Goal: Information Seeking & Learning: Compare options

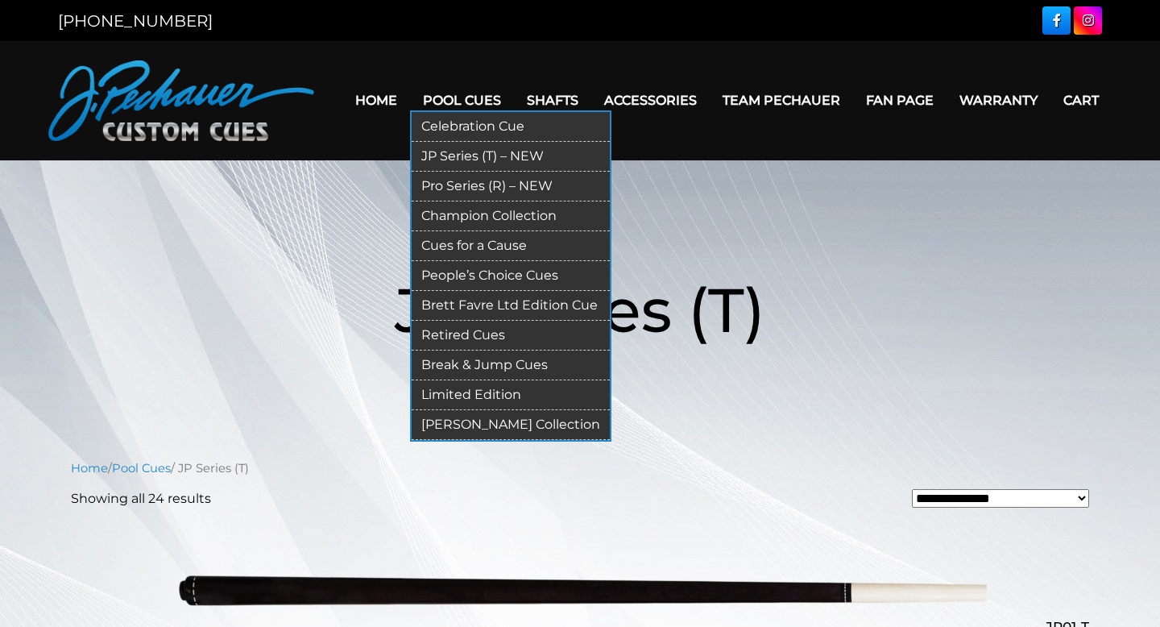
click at [506, 188] on link "Pro Series (R) – NEW" at bounding box center [511, 187] width 198 height 30
click at [487, 219] on link "Champion Collection" at bounding box center [511, 216] width 198 height 30
click at [493, 394] on link "Limited Edition" at bounding box center [511, 395] width 198 height 30
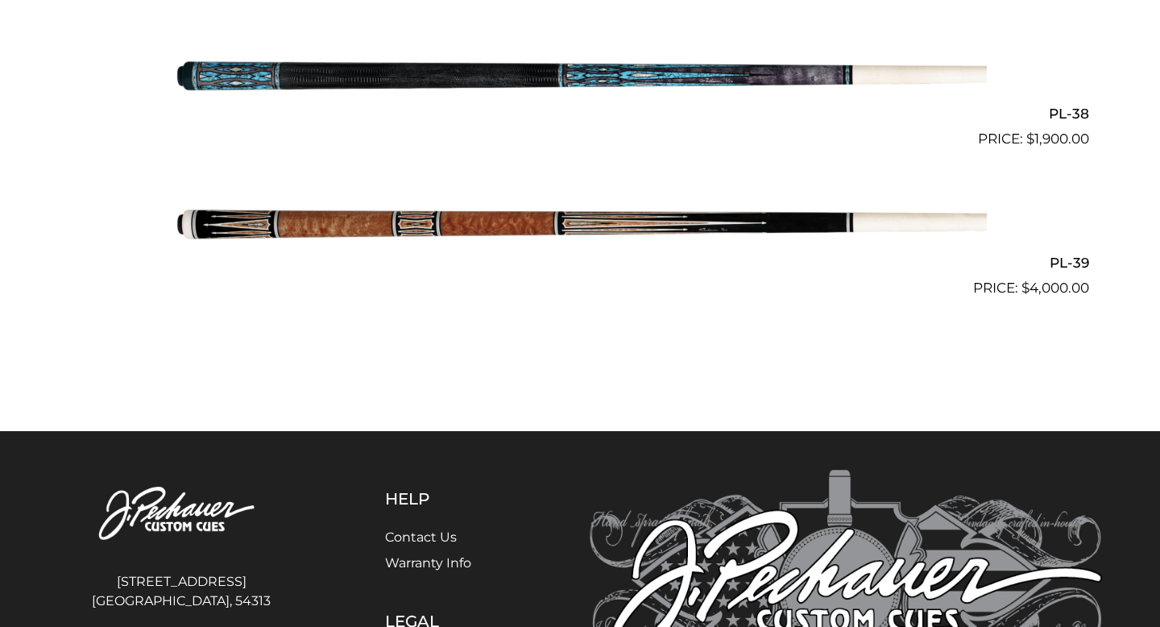
scroll to position [4642, 0]
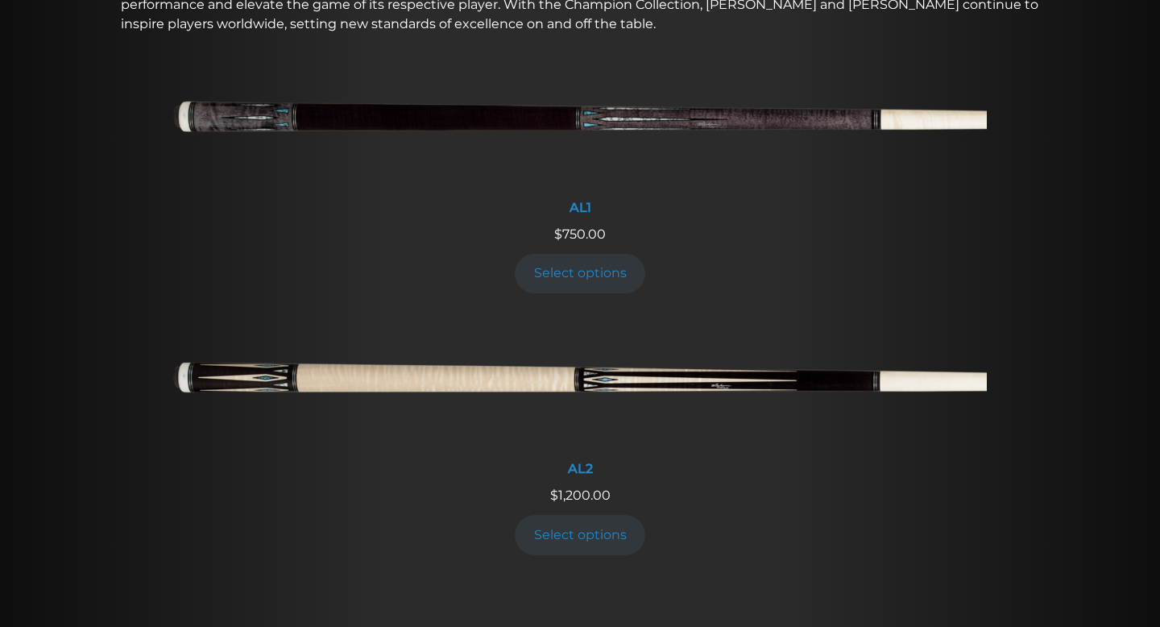
scroll to position [702, 0]
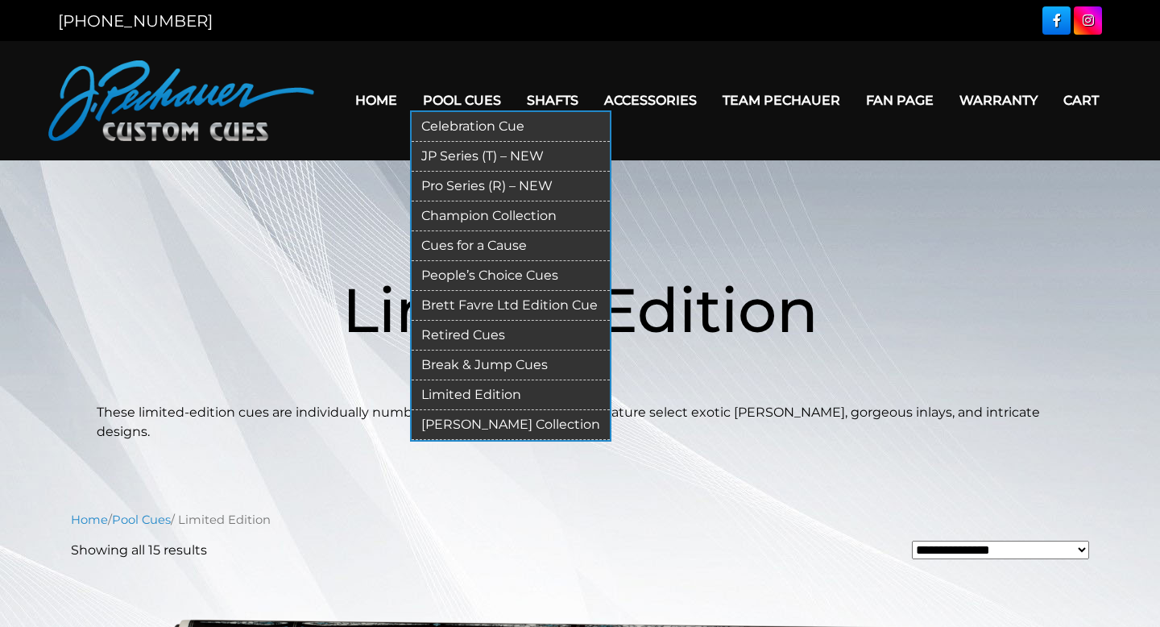
click at [483, 161] on link "JP Series (T) – NEW" at bounding box center [511, 157] width 198 height 30
